Goal: Contribute content

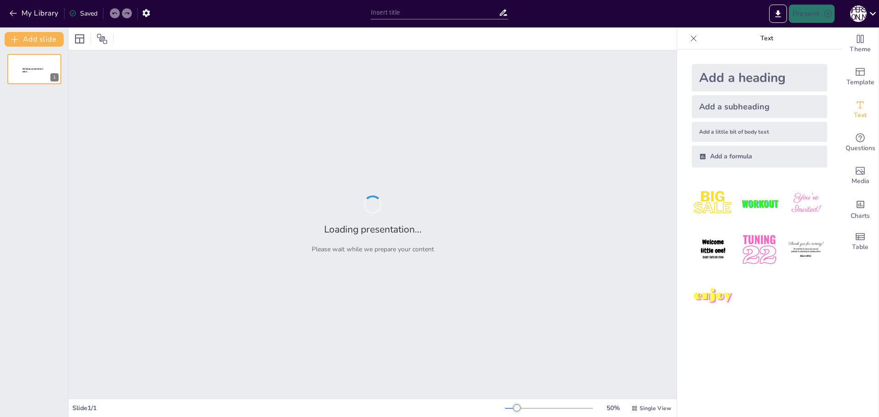
type input "CardioSafe Core: Inovācijas sirds un asinsvadu slimību diagnostikā Latvijā"
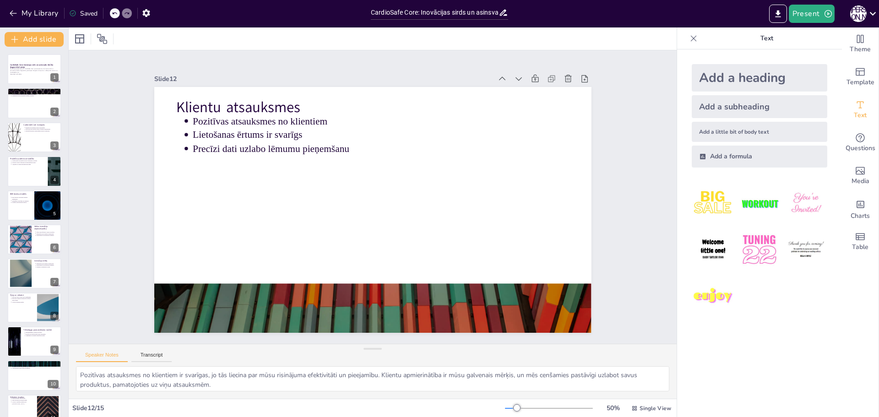
type textarea "Jauni tehnoloģiskie risinājumi ir būtiski, lai uzlabotu pacientu aprūpi un ārst…"
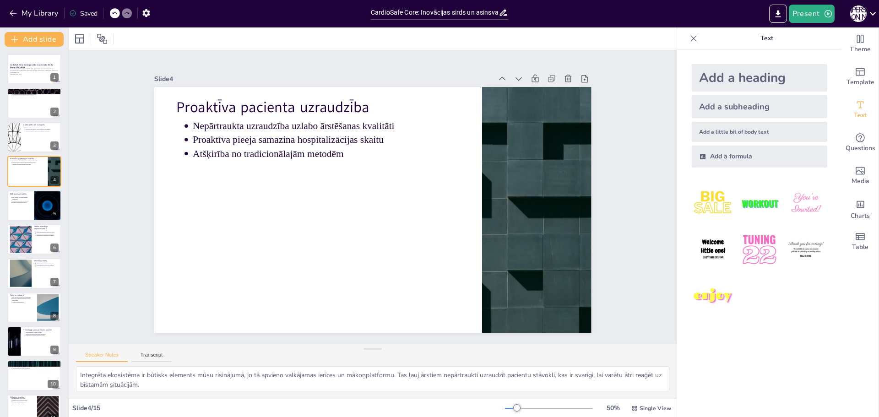
type textarea "Augsta mirstība no sirds un asinsvadu slimībām ir nopietna problēma, kas prasa …"
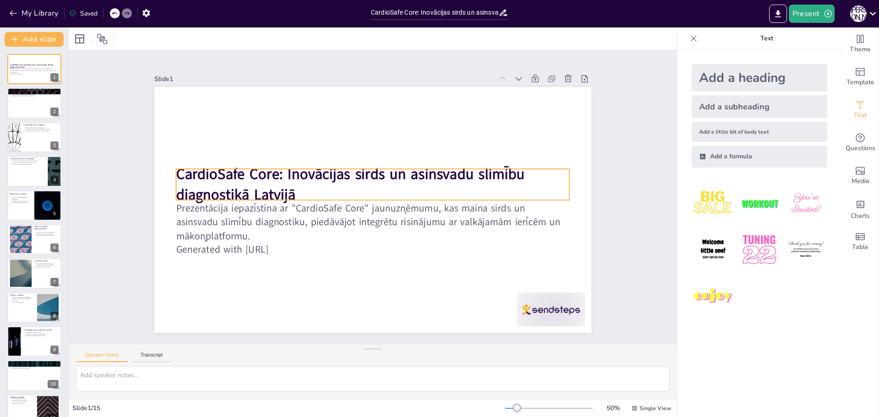
click at [186, 170] on strong "CardioSafe Core: Inovācijas sirds un asinsvadu slimību diagnostikā Latvijā" at bounding box center [351, 172] width 351 height 56
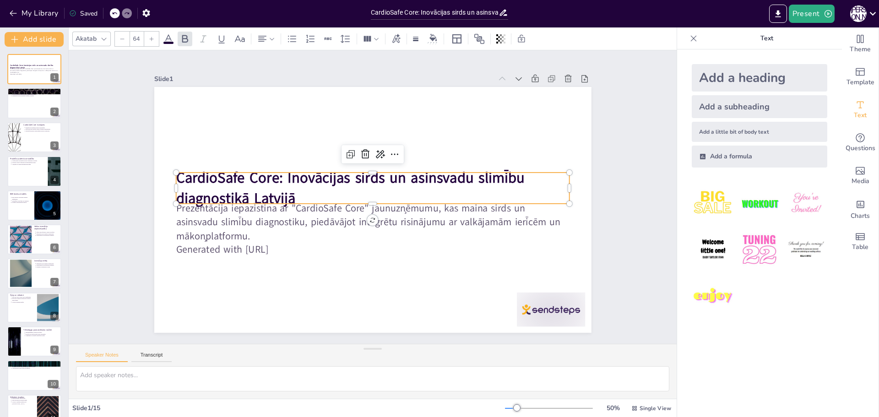
click at [197, 170] on strong "CardioSafe Core: Inovācijas sirds un asinsvadu slimību diagnostikā Latvijā" at bounding box center [358, 169] width 322 height 191
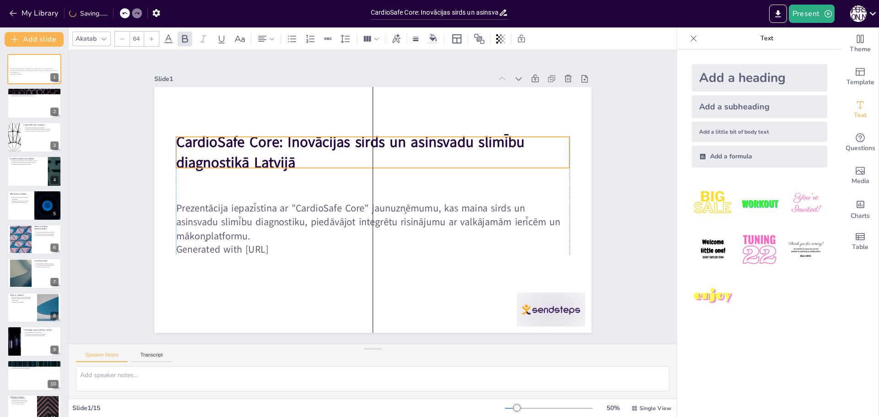
drag, startPoint x: 174, startPoint y: 177, endPoint x: 168, endPoint y: 137, distance: 40.4
click at [176, 137] on strong "CardioSafe Core: Inovācijas sirds un asinsvadu slimību diagnostikā Latvijā" at bounding box center [350, 152] width 348 height 40
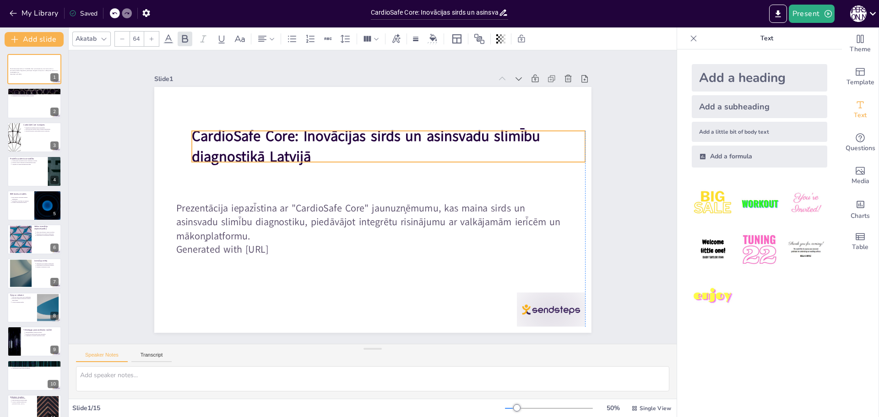
drag, startPoint x: 163, startPoint y: 137, endPoint x: 184, endPoint y: 135, distance: 20.7
click at [184, 135] on div "Prezentācija iepazīstina ar "CardioSafe Core" jaunuzņēmumu, kas maina sirds un …" at bounding box center [371, 210] width 460 height 290
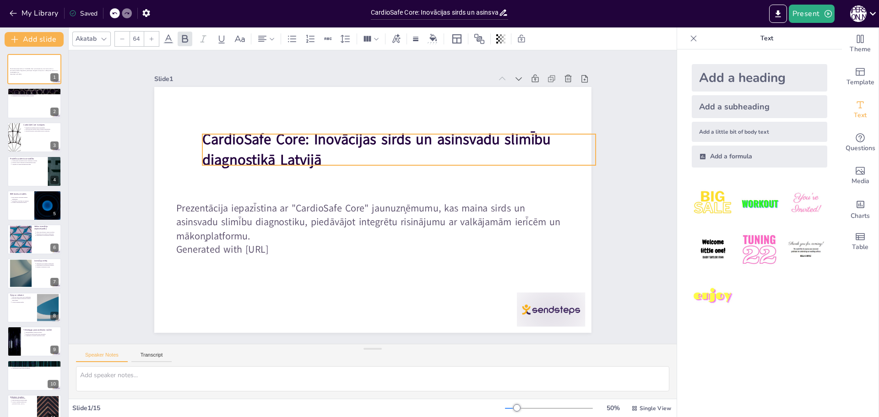
drag, startPoint x: 191, startPoint y: 134, endPoint x: 203, endPoint y: 138, distance: 12.5
click at [228, 138] on strong "CardioSafe Core: Inovācijas sirds un asinsvadu slimību diagnostikā Latvijā" at bounding box center [395, 146] width 335 height 160
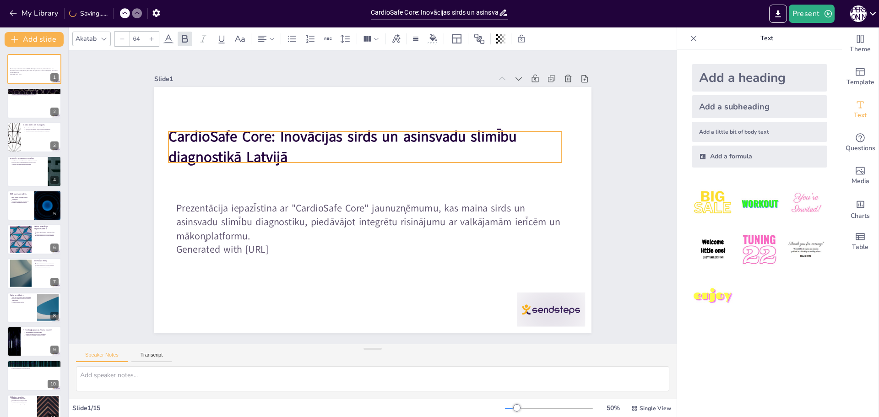
drag, startPoint x: 322, startPoint y: 156, endPoint x: 331, endPoint y: 161, distance: 10.1
click at [331, 161] on p "CardioSafe Core: Inovācijas sirds un asinsvadu slimību diagnostikā Latvijā" at bounding box center [371, 147] width 396 height 82
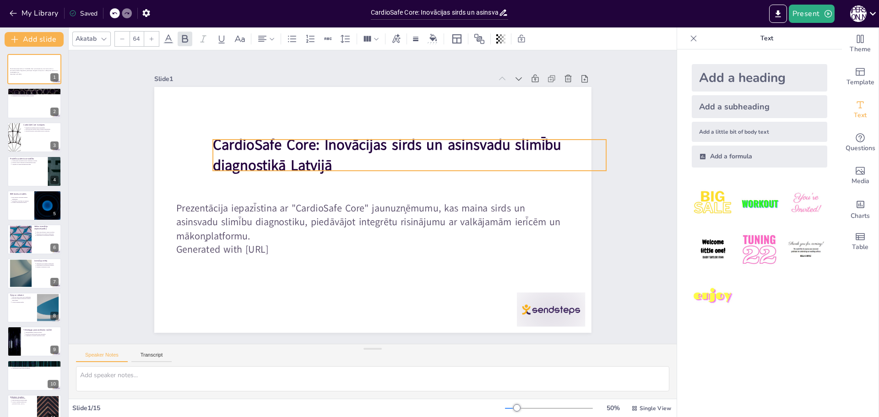
click at [333, 160] on p "CardioSafe Core: Inovācijas sirds un asinsvadu slimību diagnostikā Latvijā" at bounding box center [414, 160] width 396 height 82
click at [334, 159] on p "CardioSafe Core: Inovācijas sirds un asinsvadu slimību diagnostikā Latvijā" at bounding box center [423, 173] width 376 height 197
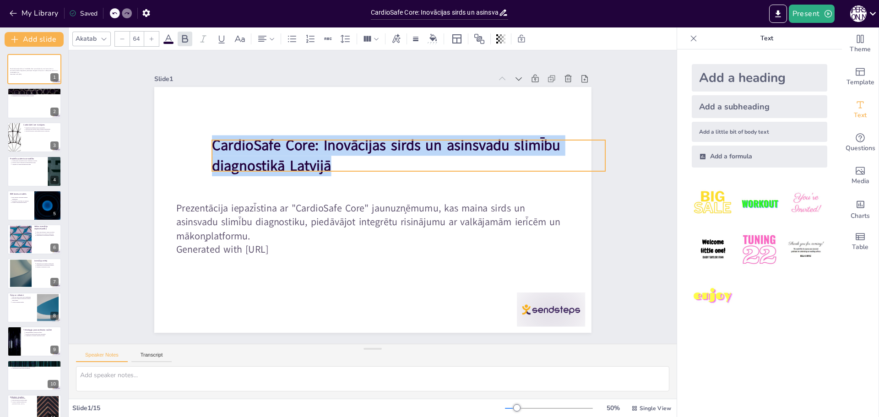
click at [333, 158] on p "CardioSafe Core: Inovācijas sirds un asinsvadu slimību diagnostikā Latvijā" at bounding box center [413, 160] width 396 height 82
copy strong "CardioSafe Core: Inovācijas sirds un asinsvadu slimību diagnostikā Latvijā"
